Goal: Answer question/provide support

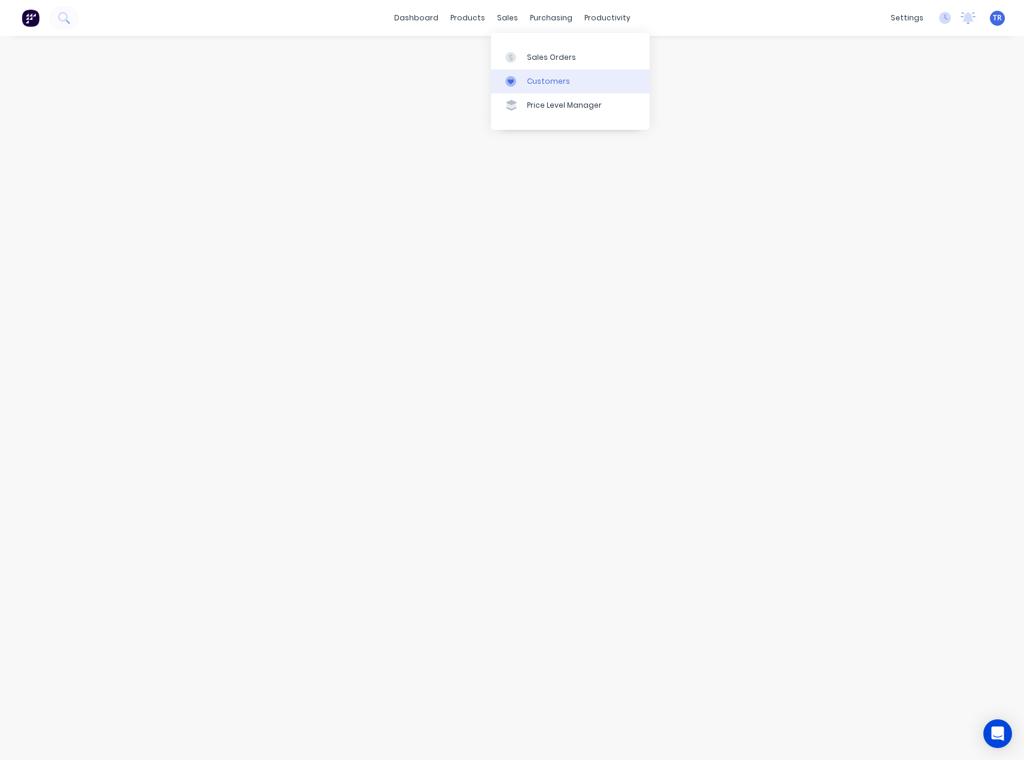
click at [532, 88] on link "Customers" at bounding box center [570, 81] width 159 height 24
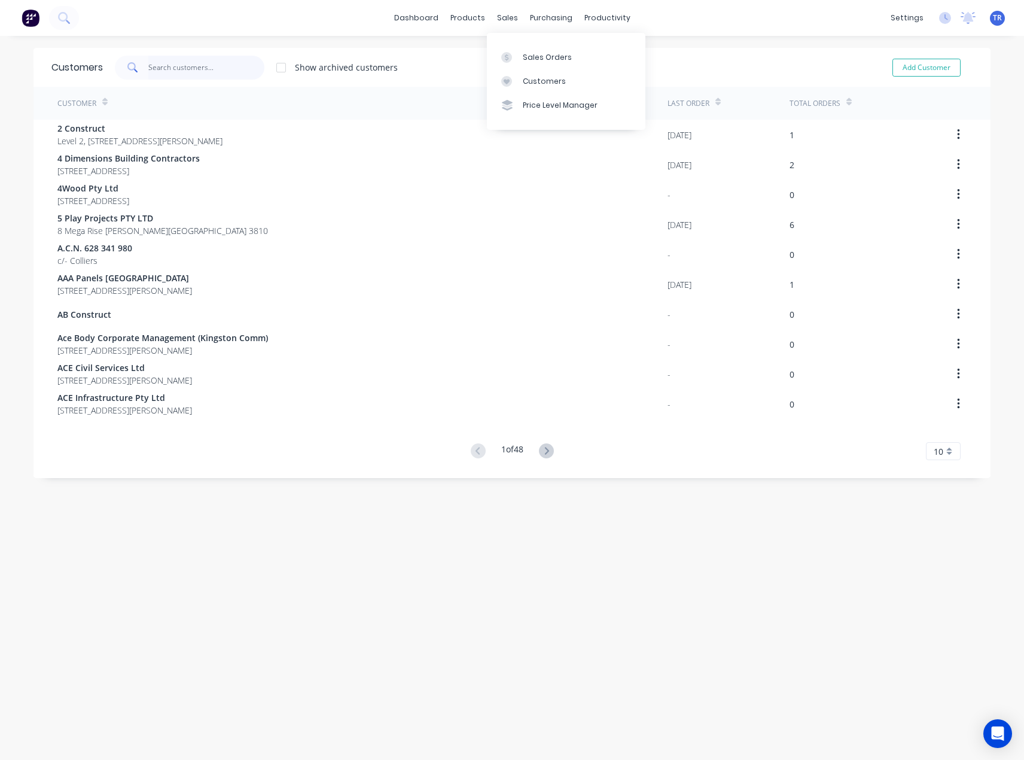
click at [210, 65] on input "text" at bounding box center [206, 68] width 117 height 24
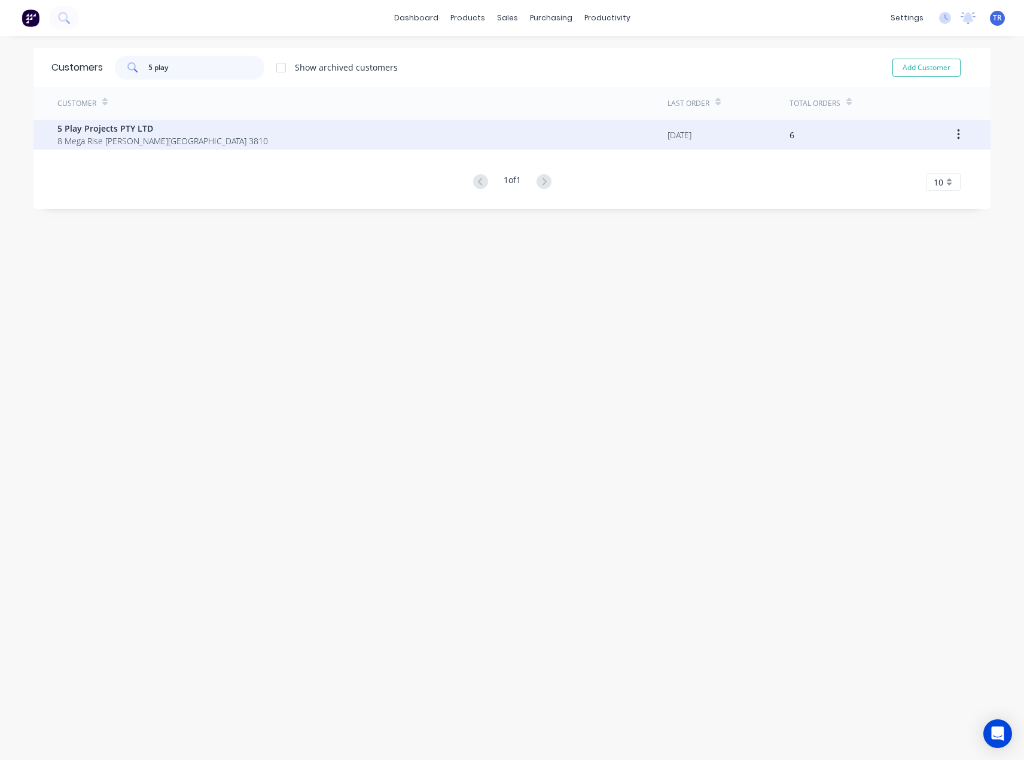
type input "5 play"
click at [205, 140] on span "8 Mega Rise Pakenham Victoria Australia 3810" at bounding box center [162, 141] width 211 height 13
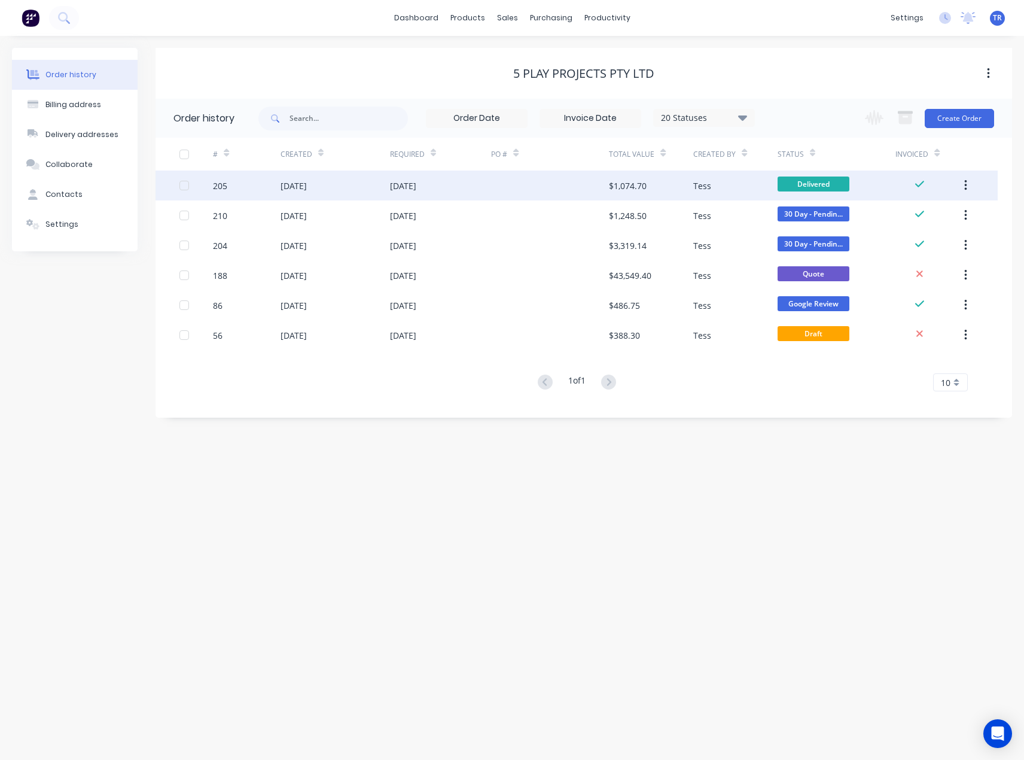
click at [282, 196] on div "[DATE]" at bounding box center [335, 185] width 109 height 30
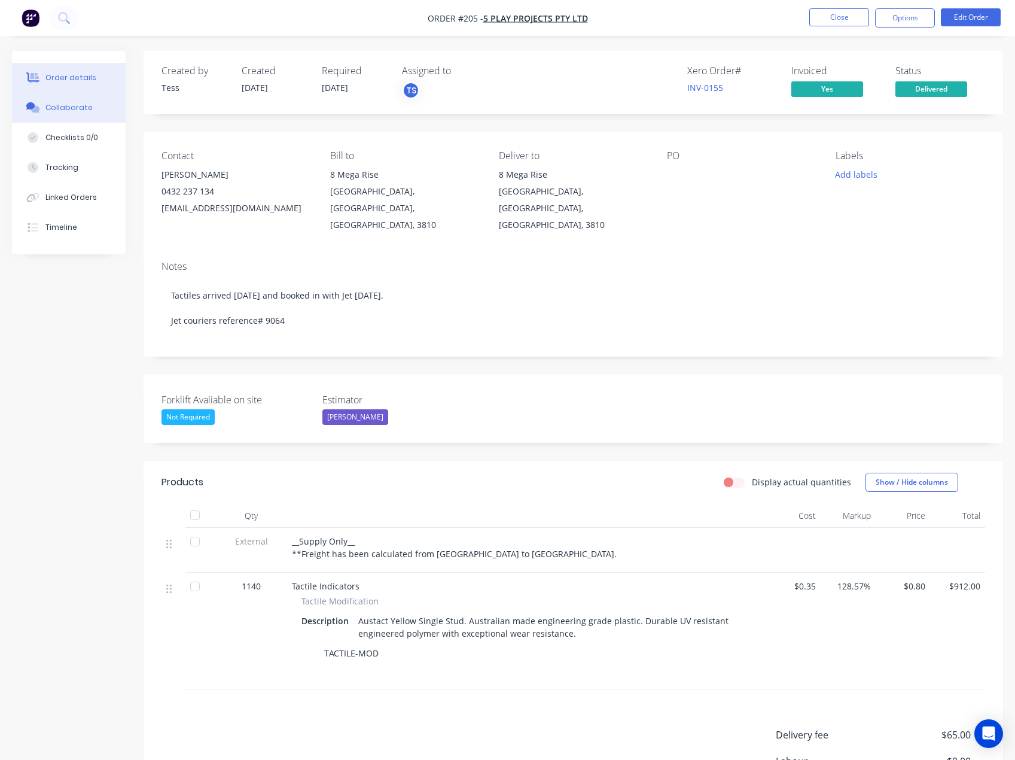
click at [80, 114] on button "Collaborate" at bounding box center [69, 108] width 114 height 30
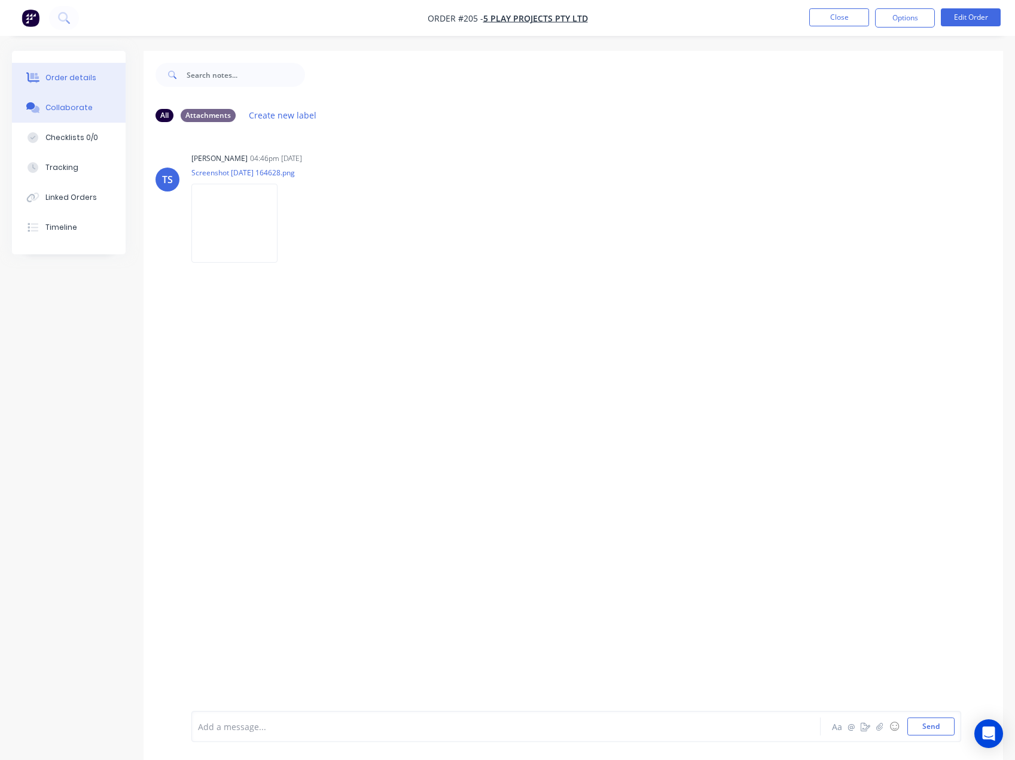
click at [111, 83] on button "Order details" at bounding box center [69, 78] width 114 height 30
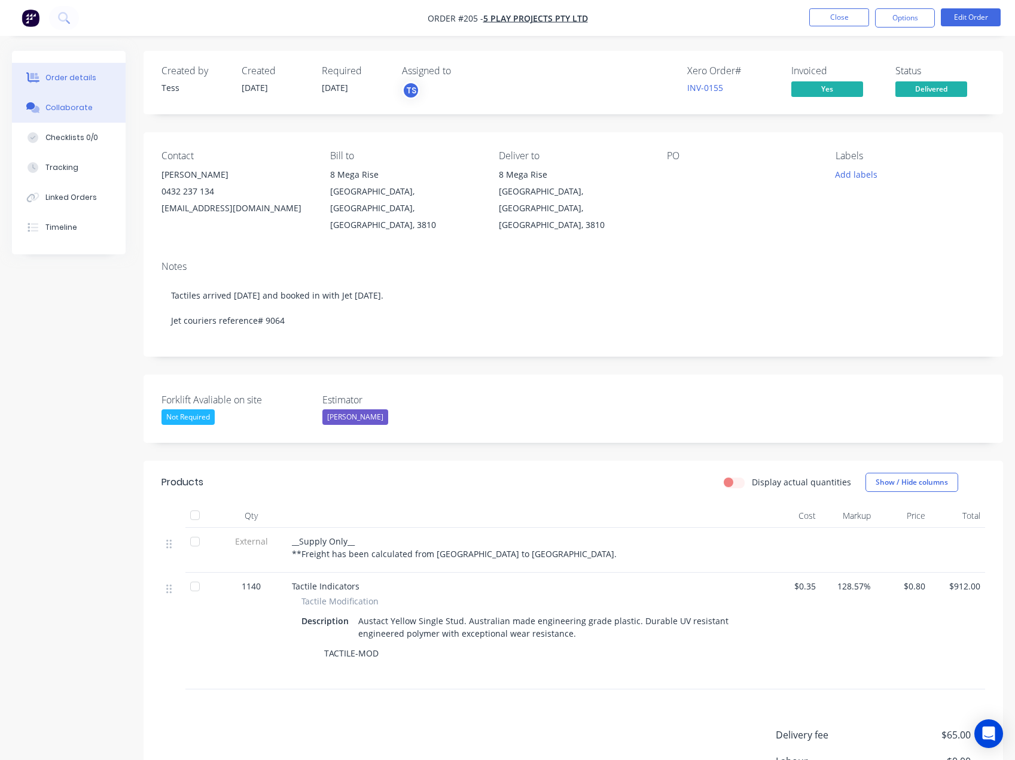
click at [104, 96] on button "Collaborate" at bounding box center [69, 108] width 114 height 30
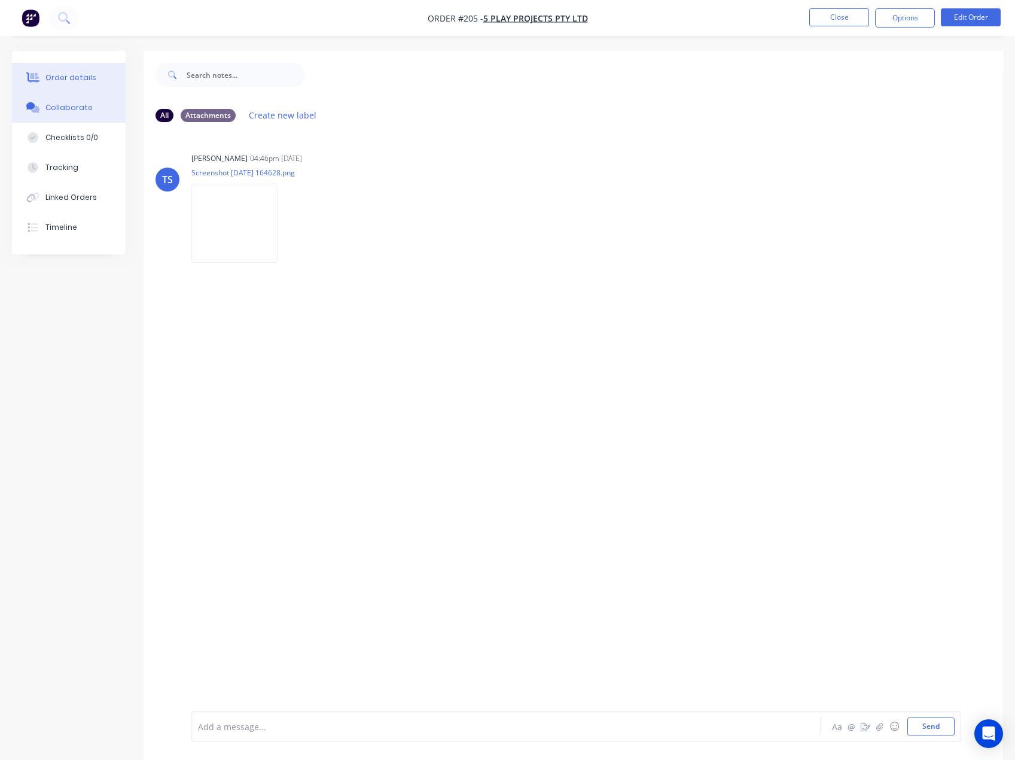
click at [99, 86] on button "Order details" at bounding box center [69, 78] width 114 height 30
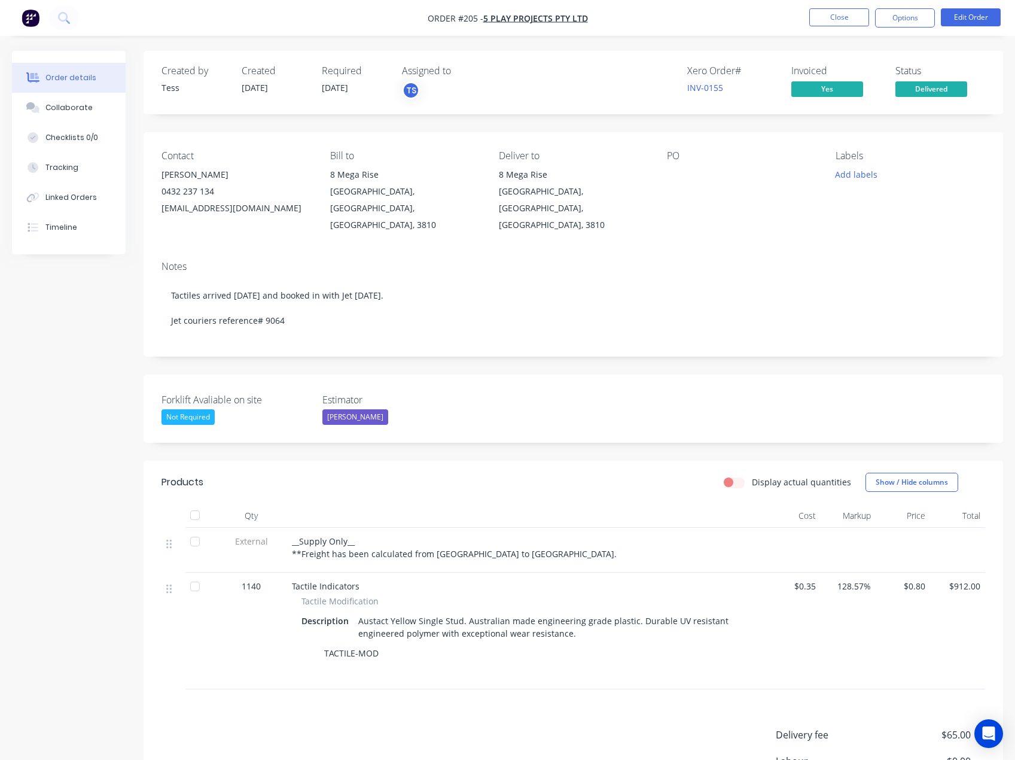
click at [99, 86] on button "Order details" at bounding box center [69, 78] width 114 height 30
click at [47, 117] on button "Collaborate" at bounding box center [69, 108] width 114 height 30
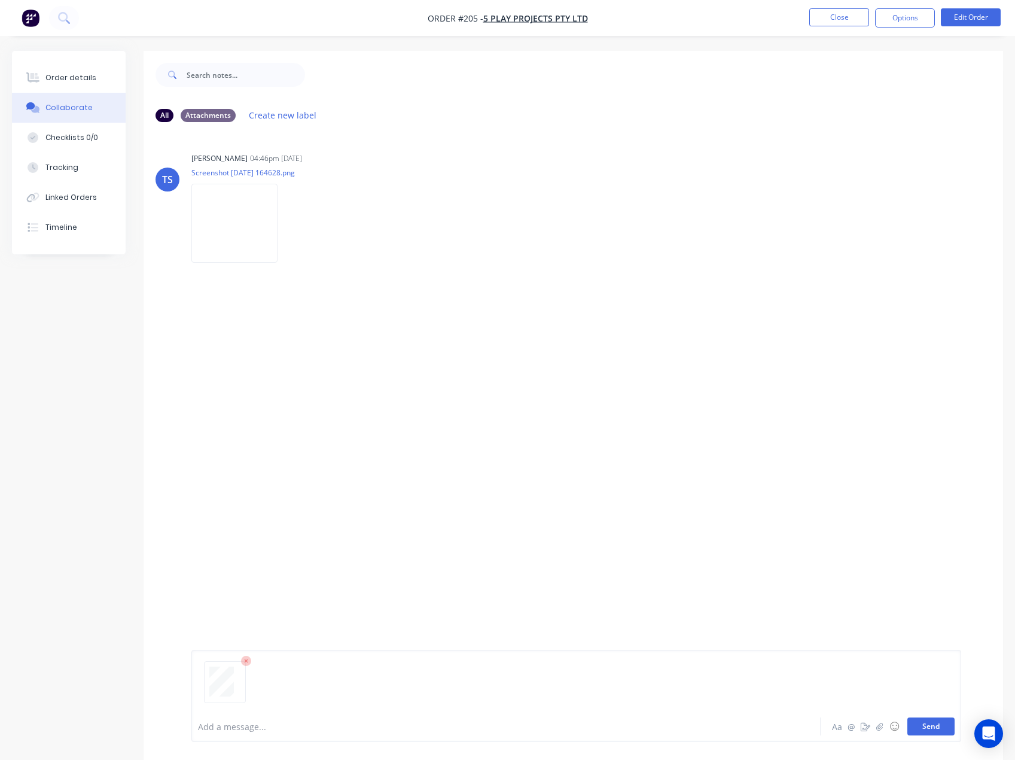
click at [918, 717] on button "Send" at bounding box center [931, 726] width 47 height 18
click at [848, 16] on button "Close" at bounding box center [839, 17] width 60 height 18
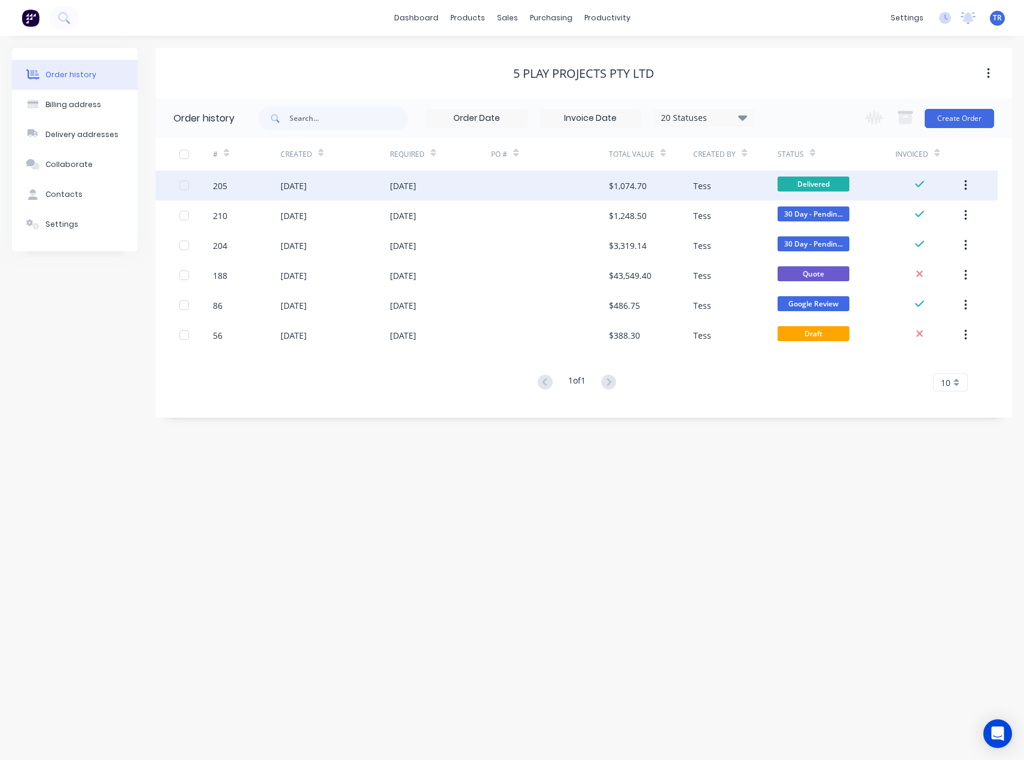
click at [753, 181] on div "Tess" at bounding box center [735, 185] width 84 height 30
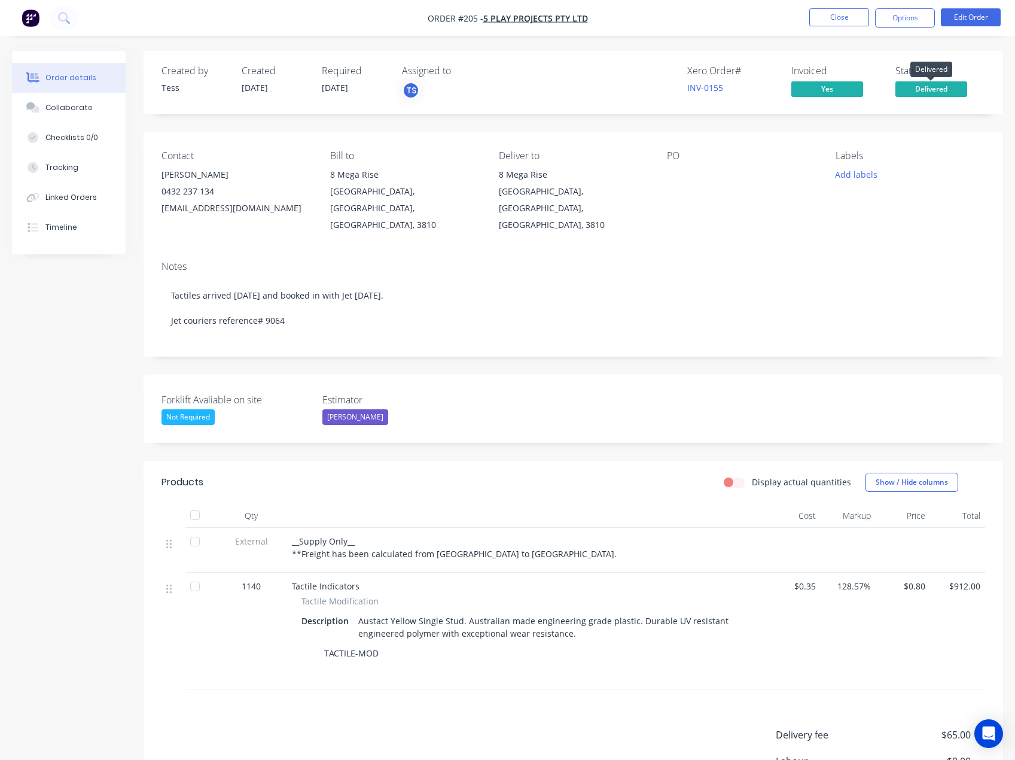
click at [925, 92] on span "Delivered" at bounding box center [932, 88] width 72 height 15
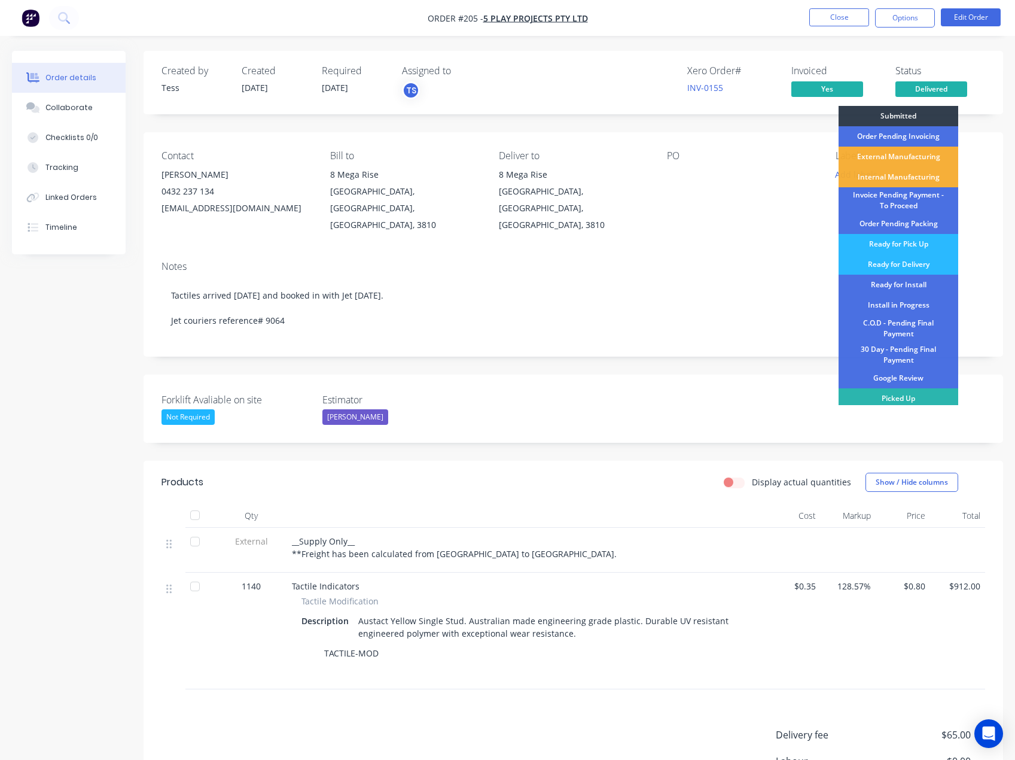
click at [987, 112] on div "Created by Tess Created 11/08/25 Required 11/08/25 Assigned to TS Xero Order # …" at bounding box center [574, 82] width 860 height 63
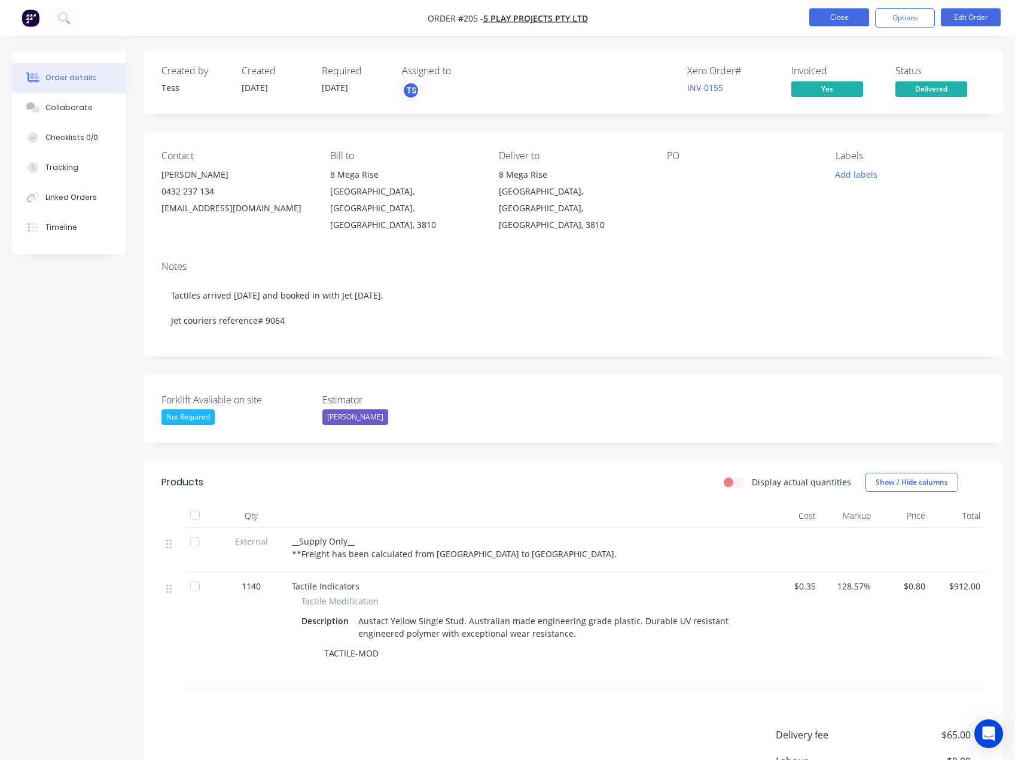
click at [850, 22] on button "Close" at bounding box center [839, 17] width 60 height 18
